Goal: Book appointment/travel/reservation

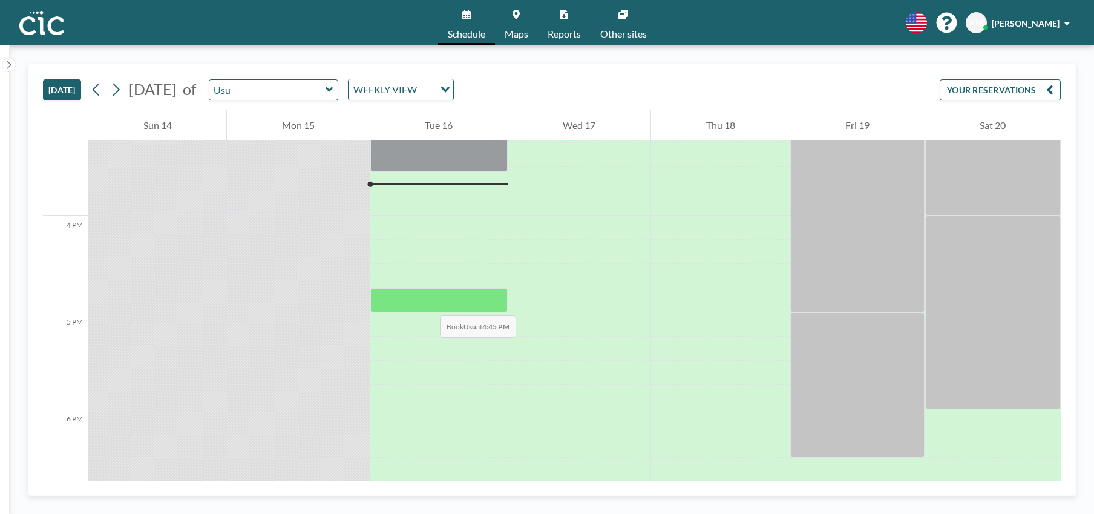
scroll to position [1476, 0]
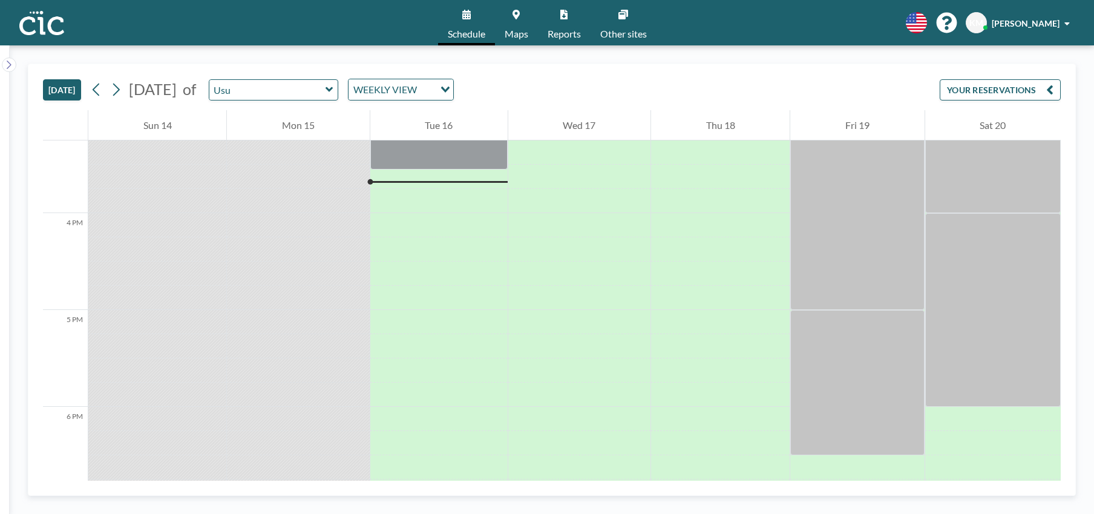
click at [518, 22] on link "Maps" at bounding box center [516, 22] width 43 height 45
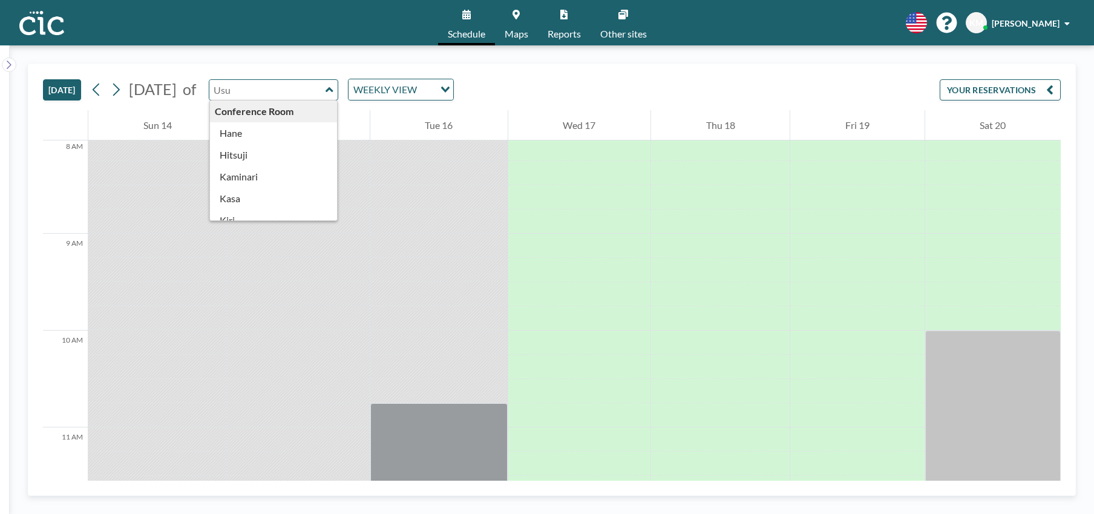
click at [325, 93] on input "text" at bounding box center [267, 90] width 116 height 20
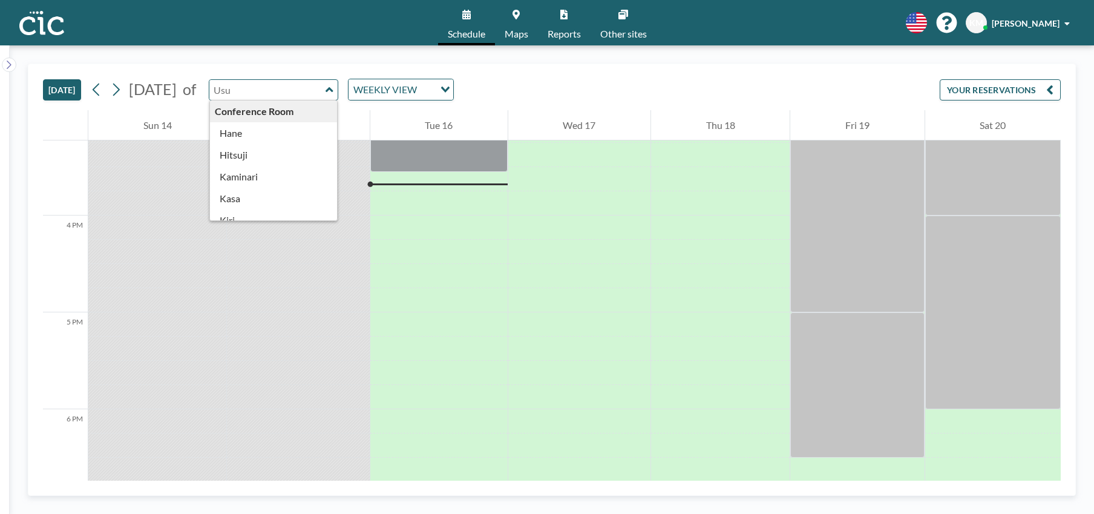
scroll to position [1476, 0]
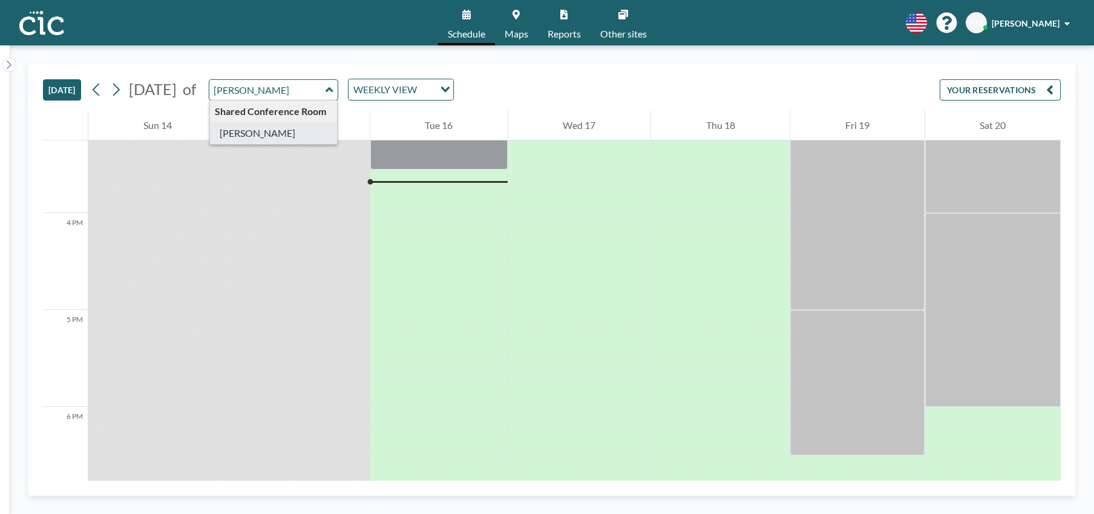
type input "[PERSON_NAME]"
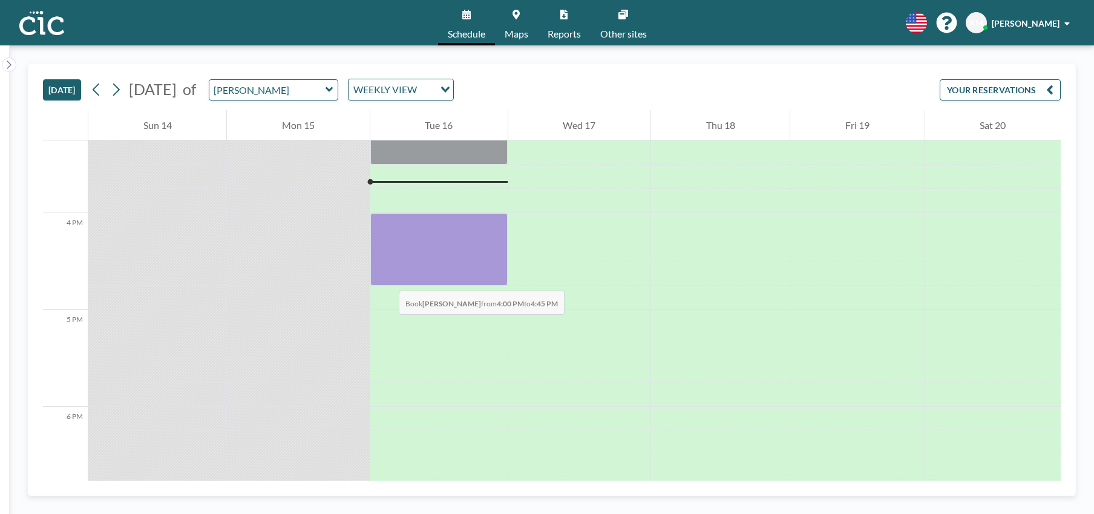
drag, startPoint x: 395, startPoint y: 230, endPoint x: 386, endPoint y: 278, distance: 48.5
click at [386, 278] on div at bounding box center [438, 249] width 137 height 73
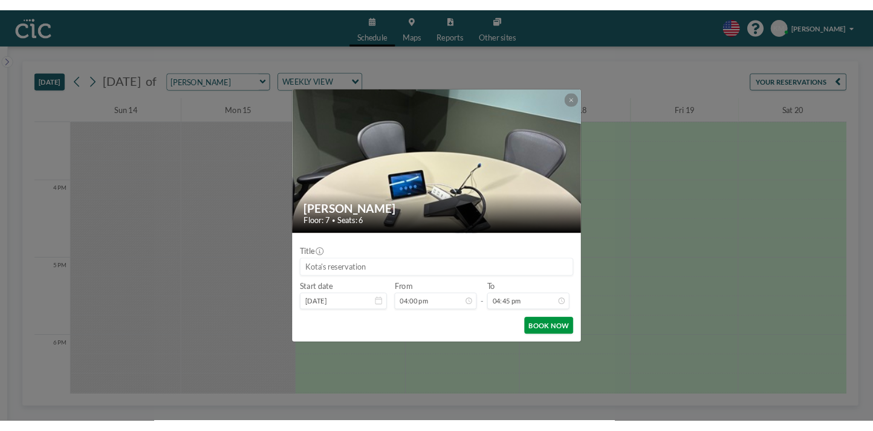
scroll to position [1443, 0]
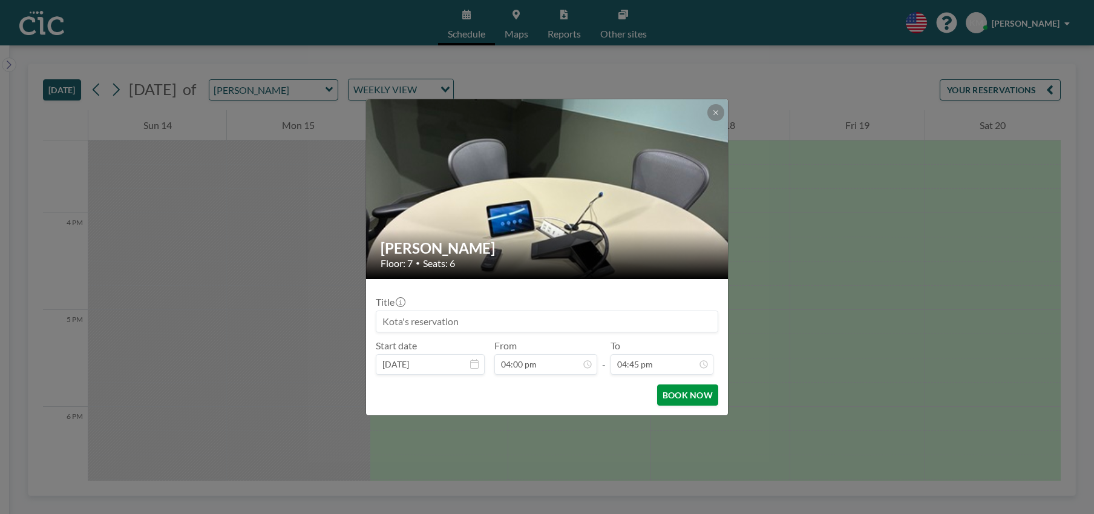
click at [694, 391] on button "BOOK NOW" at bounding box center [687, 394] width 61 height 21
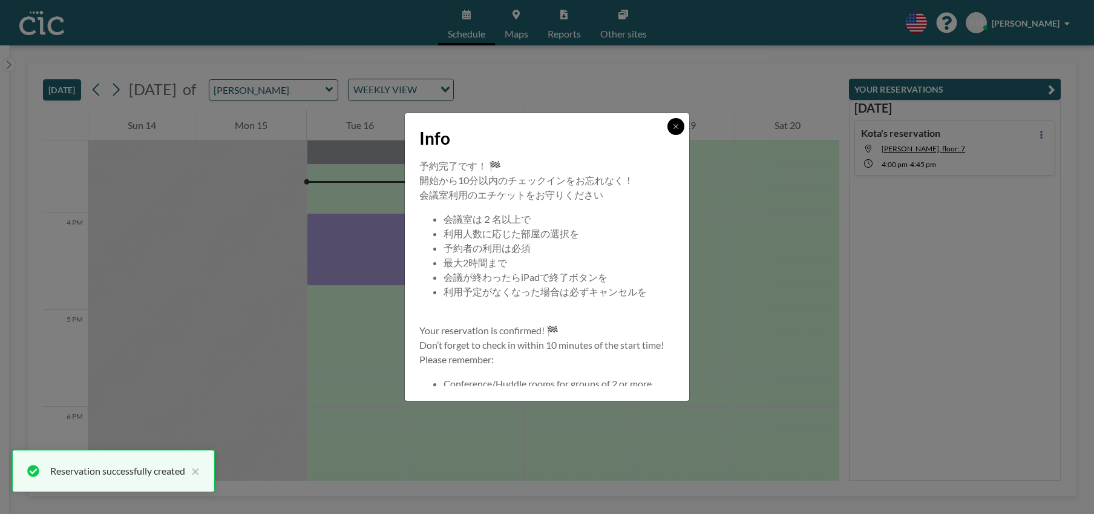
click at [679, 128] on icon at bounding box center [675, 126] width 7 height 7
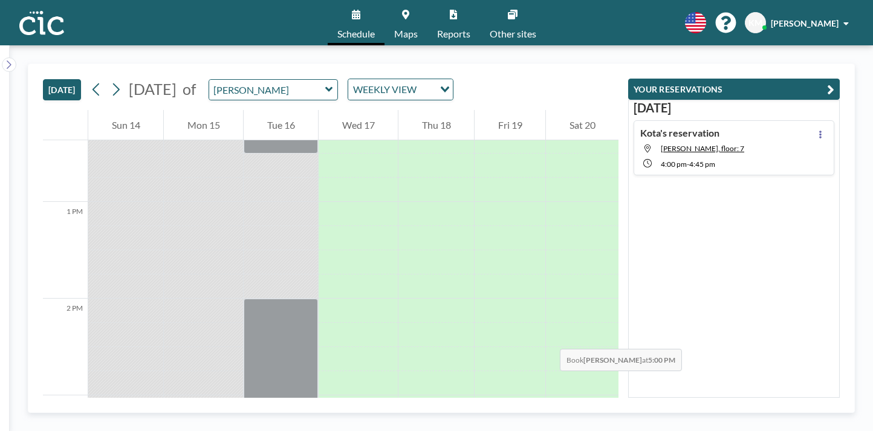
scroll to position [1188, 0]
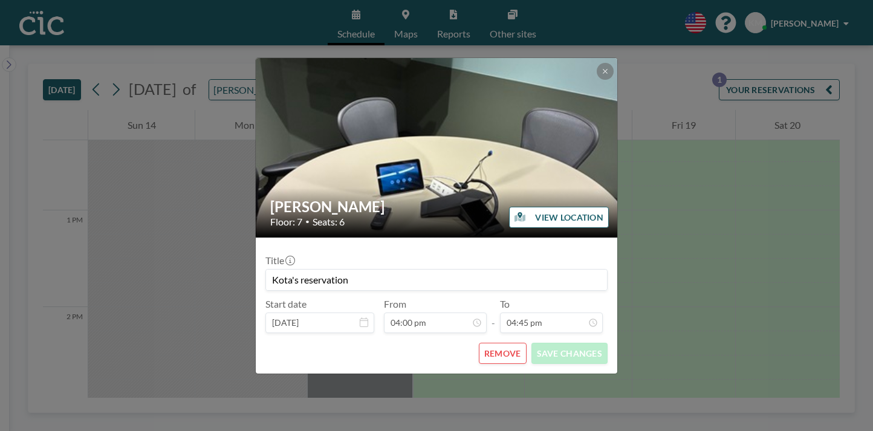
click at [481, 343] on button "REMOVE" at bounding box center [503, 353] width 48 height 21
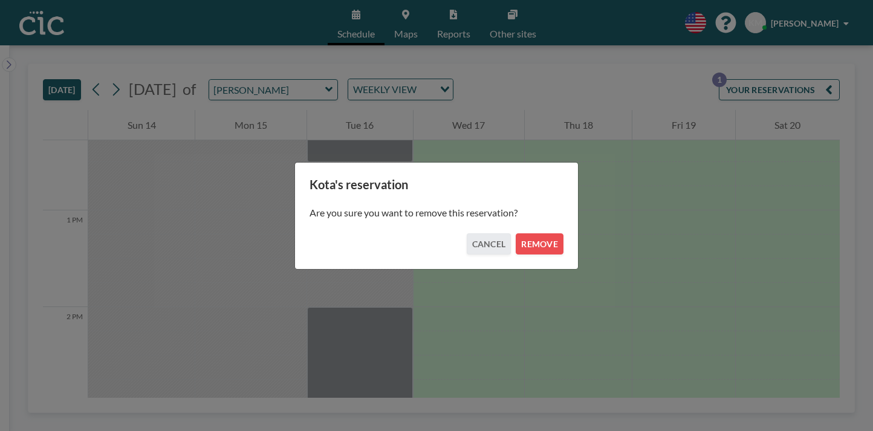
click at [518, 263] on div "[PERSON_NAME]'s reservation Are you sure you want to remove this reservation? C…" at bounding box center [436, 215] width 873 height 431
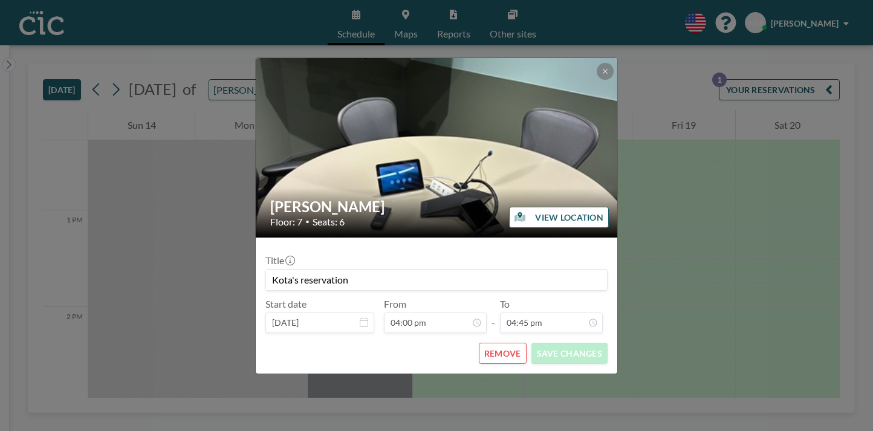
scroll to position [1294, 0]
click at [489, 343] on button "REMOVE" at bounding box center [503, 353] width 48 height 21
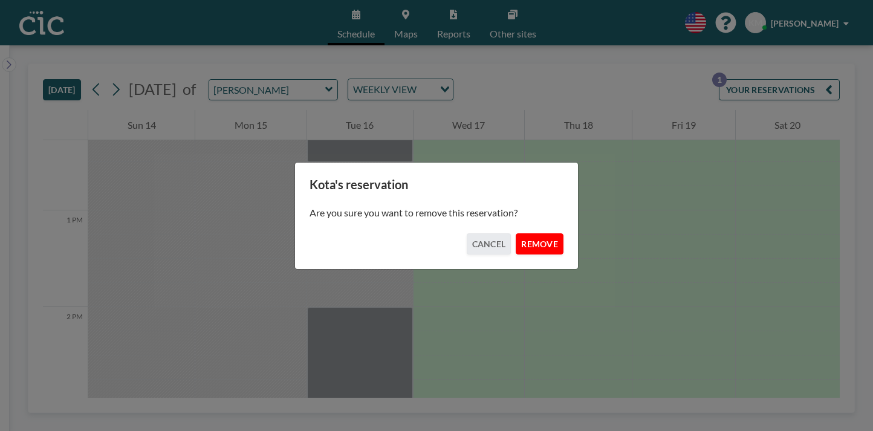
click at [518, 234] on button "REMOVE" at bounding box center [540, 243] width 48 height 21
